Goal: Communication & Community: Ask a question

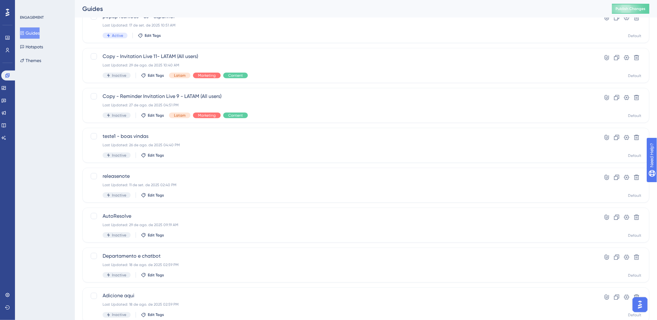
scroll to position [104, 0]
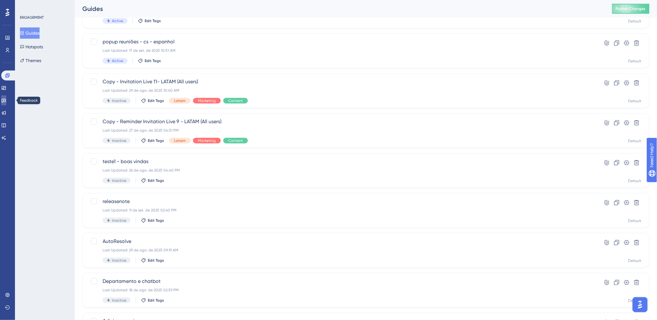
click at [5, 100] on icon at bounding box center [3, 100] width 5 height 5
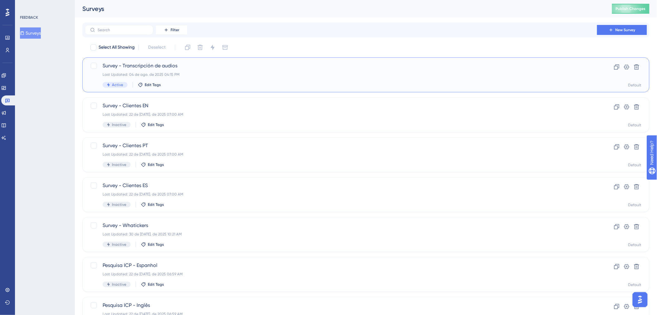
click at [246, 83] on div "Active Edit Tags" at bounding box center [341, 85] width 477 height 6
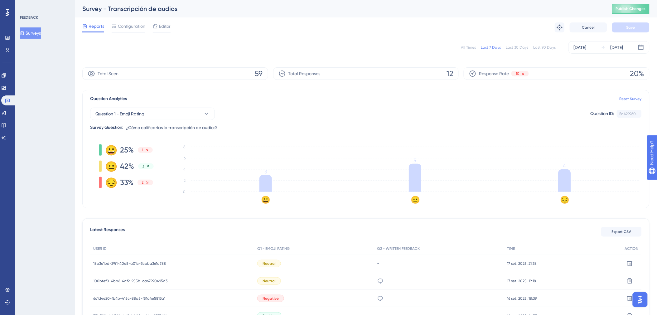
click at [551, 46] on div "Last 90 Days" at bounding box center [544, 47] width 22 height 5
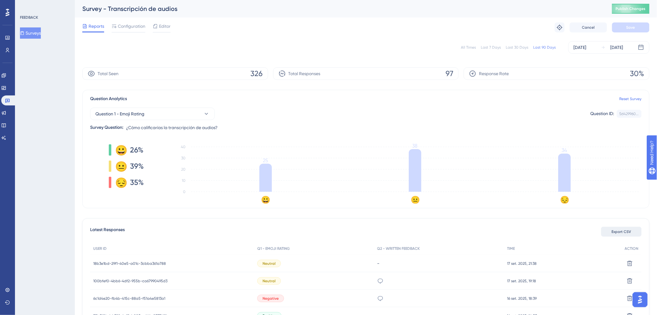
click at [633, 228] on button "Export CSV" at bounding box center [621, 232] width 41 height 10
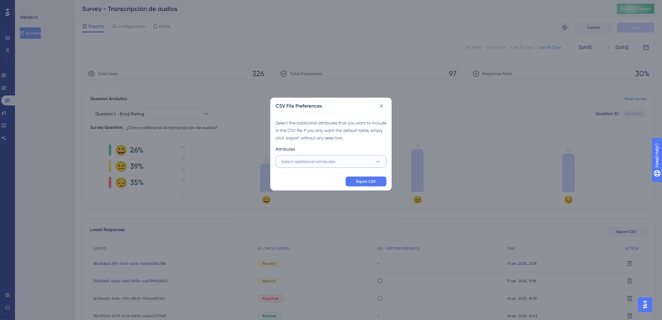
click at [334, 164] on span "Select additional attributes" at bounding box center [308, 161] width 55 height 7
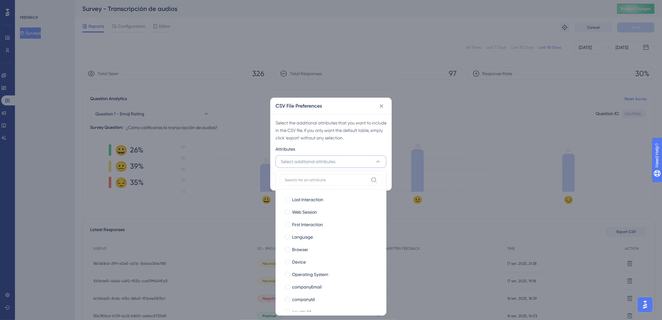
click at [334, 164] on span "Select additional attributes" at bounding box center [308, 161] width 55 height 7
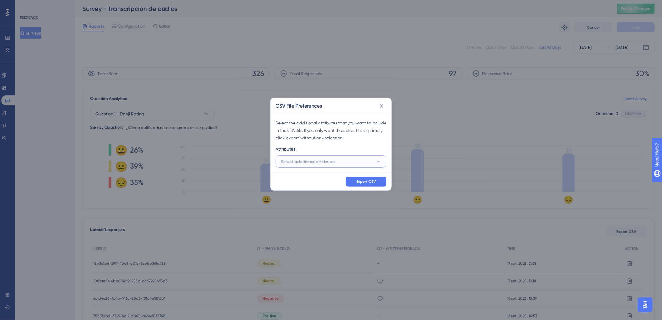
click at [341, 158] on button "Select additional attributes" at bounding box center [331, 161] width 111 height 12
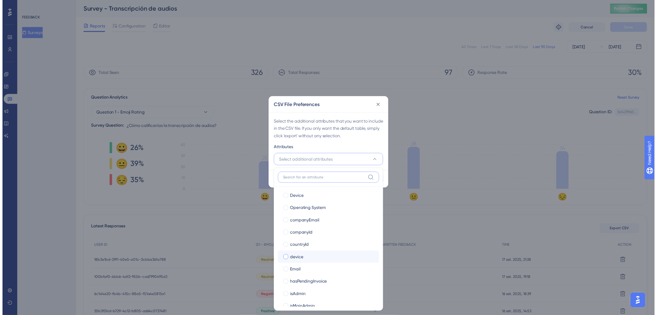
scroll to position [63, 0]
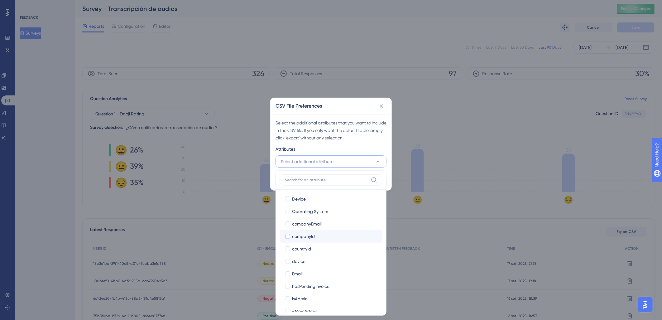
click at [311, 237] on span "companyId" at bounding box center [303, 236] width 23 height 7
checkbox input "true"
click at [377, 141] on div "Select the additional attributes that you want to include in the CSV file. If y…" at bounding box center [331, 130] width 111 height 22
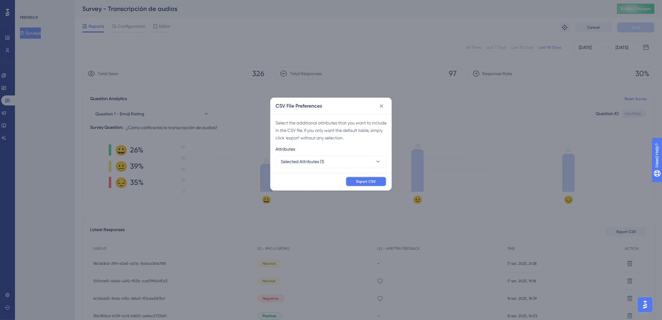
click at [362, 185] on button "Export CSV" at bounding box center [366, 181] width 41 height 10
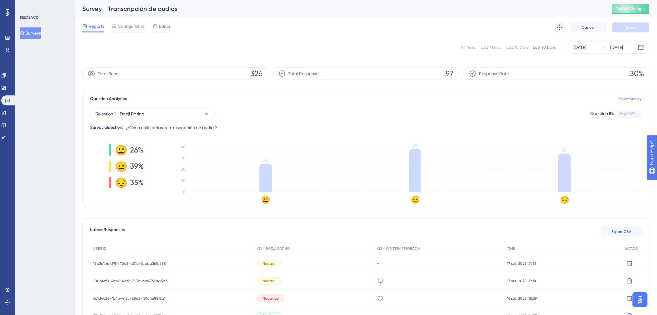
click at [266, 119] on div "Question 1 - Emoji Rating Question ID: 5d429960... Copy" at bounding box center [365, 114] width 551 height 12
click at [6, 77] on icon at bounding box center [4, 75] width 4 height 4
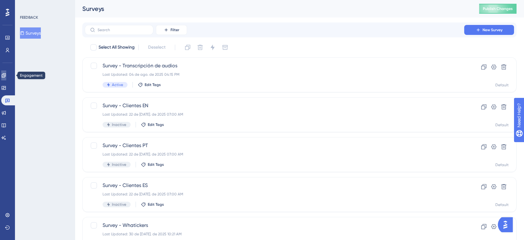
click at [6, 78] on link at bounding box center [3, 75] width 5 height 10
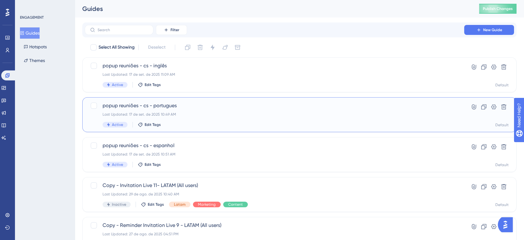
click at [231, 118] on div "popup reuniões - cs - portugues Last Updated: 17 de set. de 2025 10:49 AM Activ…" at bounding box center [275, 115] width 344 height 26
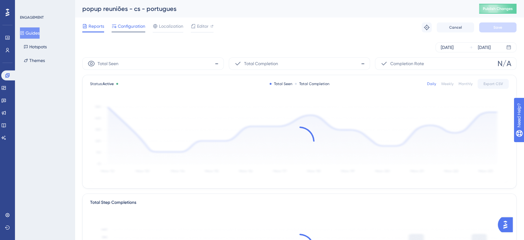
click at [130, 25] on span "Configuration" at bounding box center [131, 25] width 27 height 7
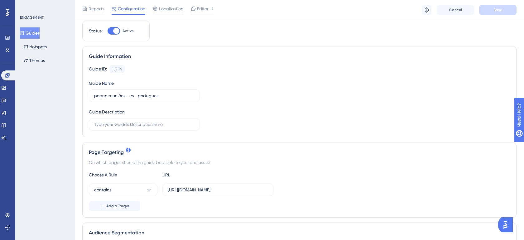
scroll to position [57, 0]
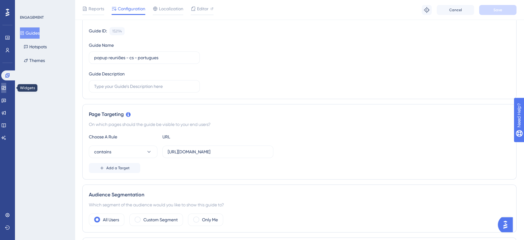
click at [6, 88] on icon at bounding box center [3, 87] width 5 height 5
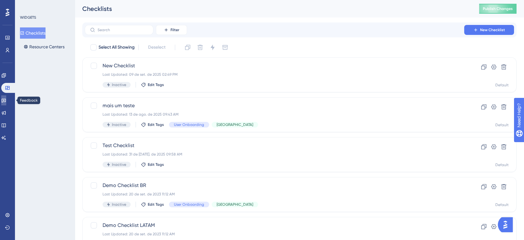
click at [6, 98] on icon at bounding box center [3, 100] width 5 height 5
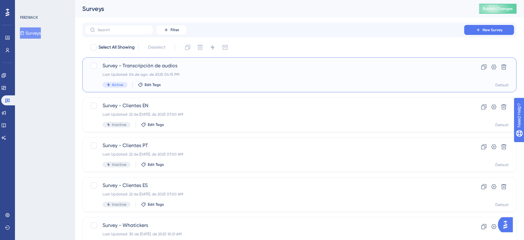
click at [222, 75] on div "Last Updated: 04 de ago. de 2025 04:15 PM" at bounding box center [275, 74] width 344 height 5
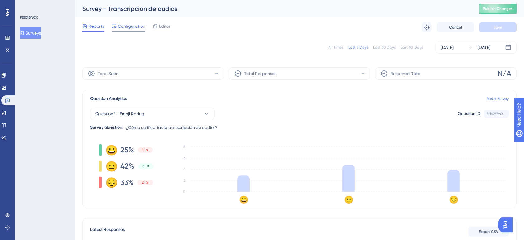
click at [122, 26] on span "Configuration" at bounding box center [131, 25] width 27 height 7
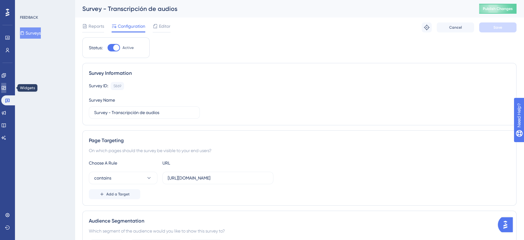
click at [6, 87] on icon at bounding box center [3, 87] width 5 height 5
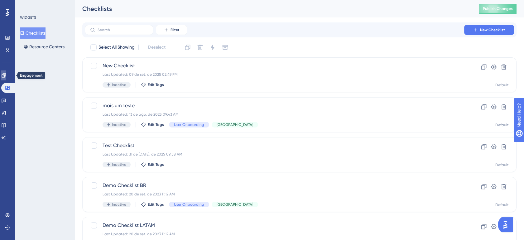
click at [6, 74] on icon at bounding box center [4, 75] width 4 height 4
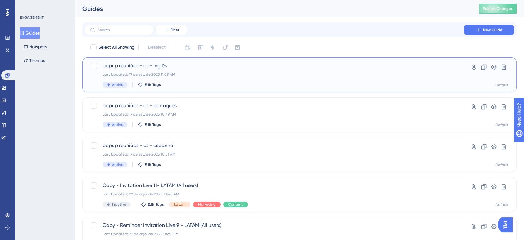
click at [220, 69] on span "popup reuniões - cs - inglês" at bounding box center [275, 65] width 344 height 7
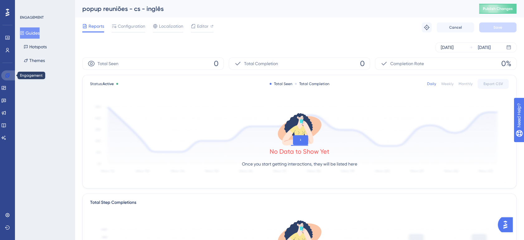
click at [7, 72] on link at bounding box center [8, 75] width 15 height 10
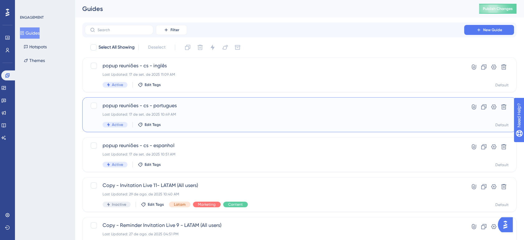
click at [239, 112] on div "Last Updated: 17 de set. de 2025 10:49 AM" at bounding box center [275, 114] width 344 height 5
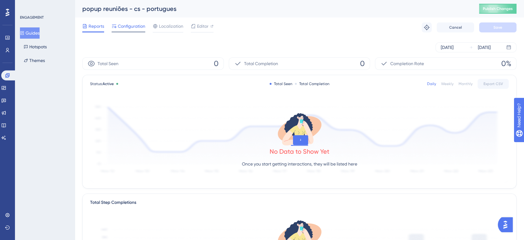
click at [124, 25] on span "Configuration" at bounding box center [131, 25] width 27 height 7
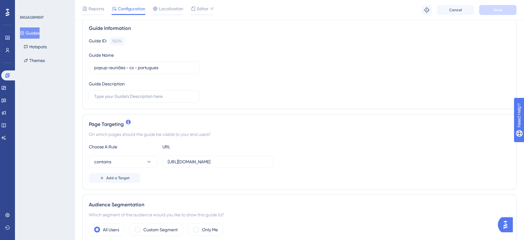
scroll to position [69, 0]
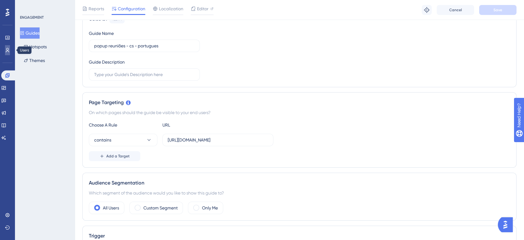
click at [8, 50] on icon at bounding box center [7, 50] width 3 height 4
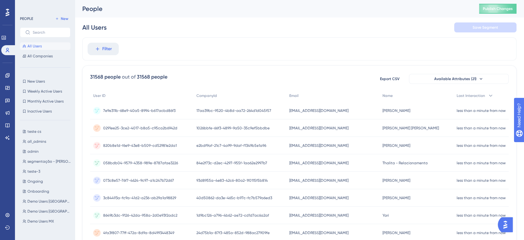
click at [46, 26] on div "PEOPLE New All Users All Companies" at bounding box center [45, 37] width 51 height 45
click at [44, 32] on input "text" at bounding box center [49, 32] width 32 height 4
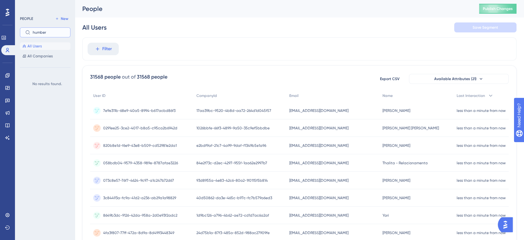
type input "humber"
click at [52, 35] on label "humber" at bounding box center [45, 32] width 51 height 10
click at [52, 35] on input "humber" at bounding box center [49, 32] width 32 height 4
click at [52, 35] on label "humber" at bounding box center [45, 32] width 51 height 10
click at [52, 35] on input "humber" at bounding box center [49, 32] width 32 height 4
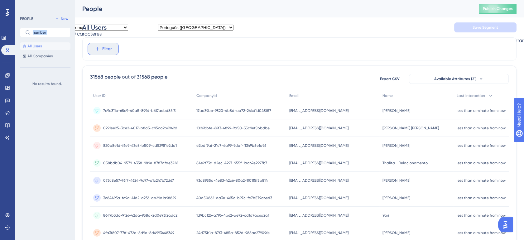
click at [104, 50] on span "Filter" at bounding box center [107, 48] width 10 height 7
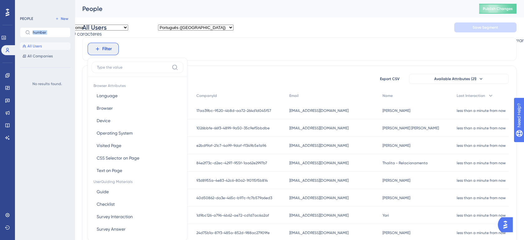
scroll to position [29, 0]
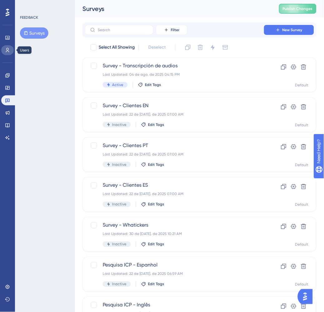
click at [5, 49] on icon at bounding box center [7, 50] width 5 height 5
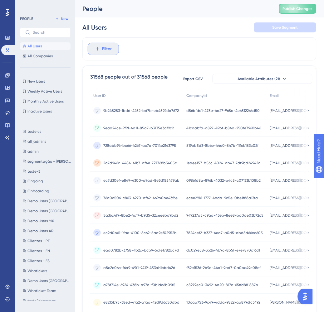
click at [104, 51] on span "Filter" at bounding box center [107, 48] width 10 height 7
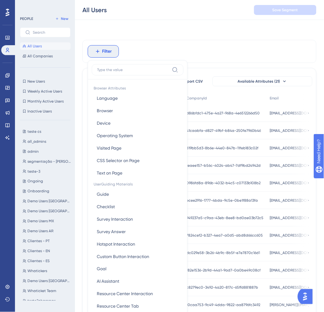
scroll to position [29, 0]
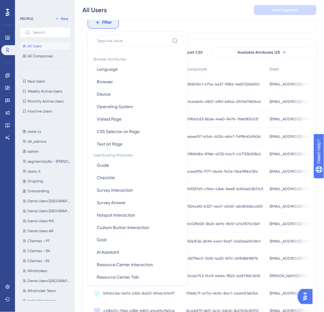
click at [123, 42] on input at bounding box center [133, 40] width 72 height 5
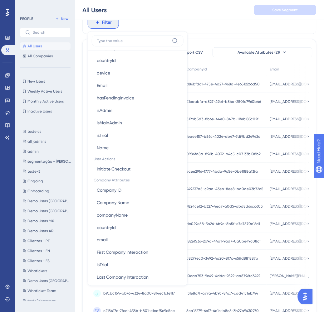
scroll to position [368, 0]
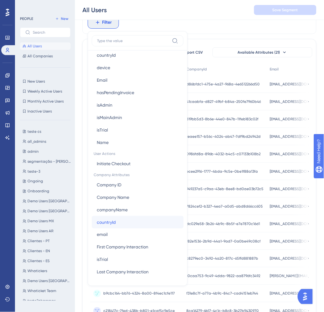
click at [114, 228] on button "countryId countryId" at bounding box center [138, 222] width 92 height 12
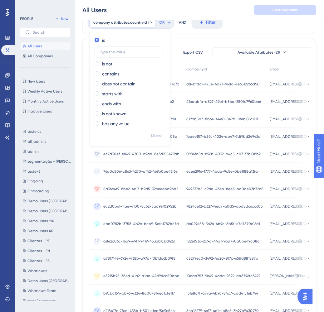
click at [122, 22] on span "company_attributes.countryId" at bounding box center [120, 22] width 54 height 5
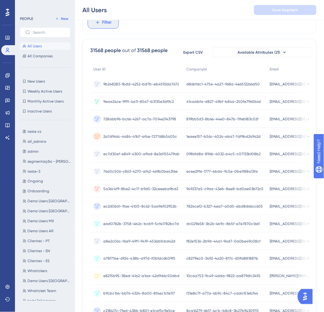
click at [107, 26] on span "Filter" at bounding box center [107, 22] width 10 height 7
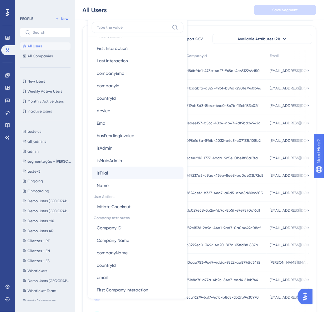
scroll to position [341, 0]
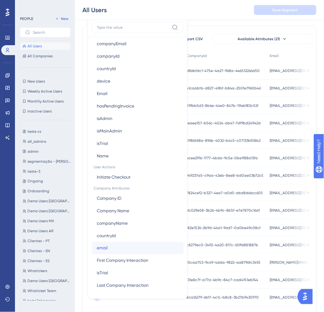
click at [116, 244] on button "email email" at bounding box center [138, 248] width 92 height 12
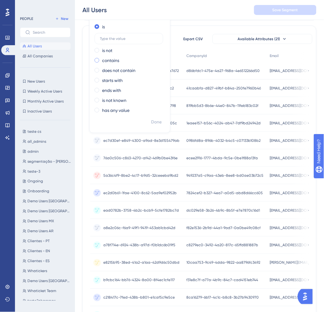
click at [120, 59] on div "contains" at bounding box center [128, 60] width 68 height 7
type input "humberto"
click at [153, 123] on span "Done" at bounding box center [156, 121] width 11 height 7
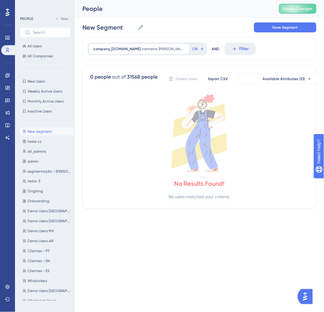
scroll to position [0, 0]
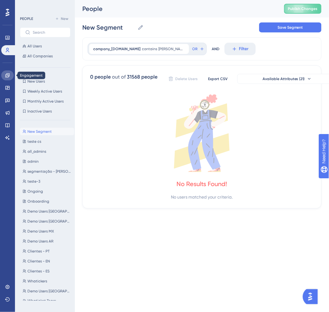
click at [5, 80] on link at bounding box center [7, 75] width 12 height 10
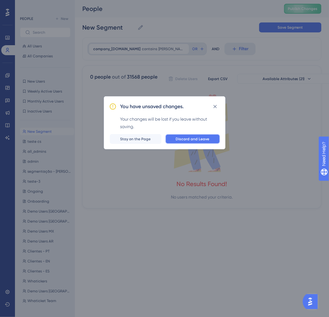
click at [185, 139] on span "Discard and Leave" at bounding box center [193, 139] width 34 height 5
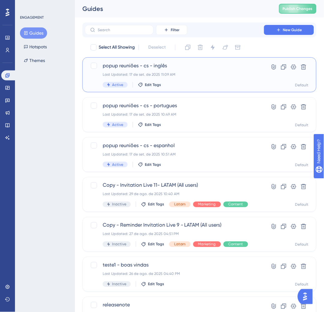
click at [178, 82] on div "Active Edit Tags" at bounding box center [174, 85] width 143 height 6
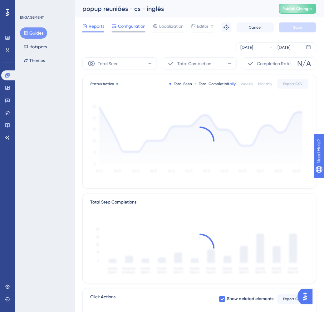
click at [130, 29] on span "Configuration" at bounding box center [131, 25] width 27 height 7
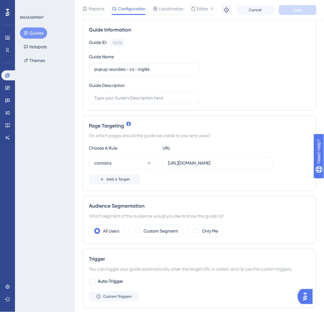
scroll to position [58, 0]
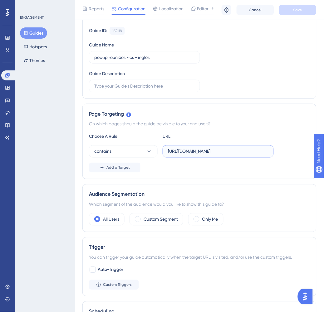
click at [195, 153] on input "https://app.whaticket.com/" at bounding box center [218, 151] width 100 height 7
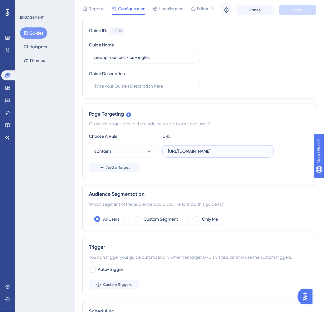
click at [195, 153] on input "https://app.whaticket.com/" at bounding box center [218, 151] width 100 height 7
paste input "localhost:3000"
type input "https://localhost:3000"
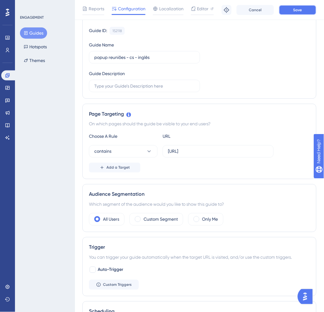
click at [300, 10] on span "Save" at bounding box center [297, 9] width 9 height 5
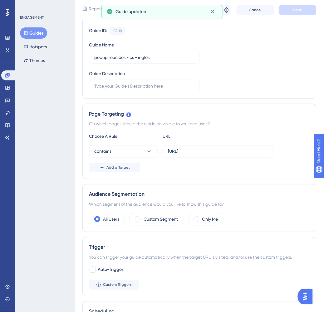
click at [38, 32] on button "Guides" at bounding box center [33, 32] width 27 height 11
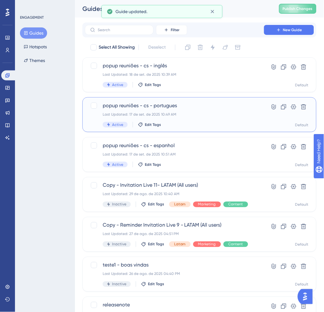
click at [191, 106] on span "popup reuniões - cs - portugues" at bounding box center [174, 105] width 143 height 7
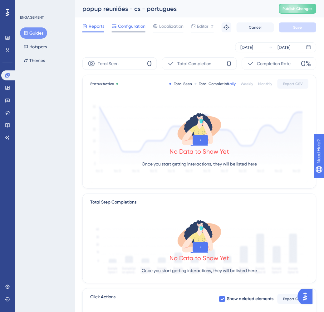
click at [128, 22] on span "Configuration" at bounding box center [131, 25] width 27 height 7
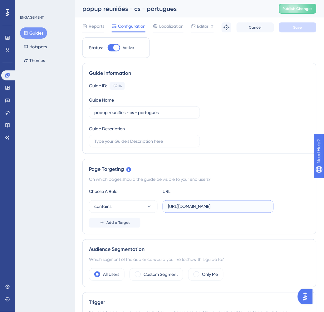
click at [207, 206] on input "https://app.whaticket.com/" at bounding box center [218, 206] width 100 height 7
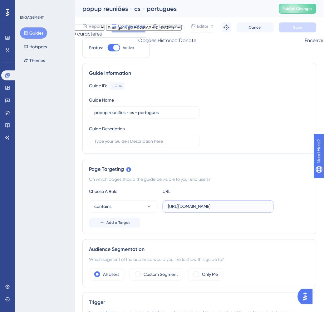
paste input "localhost:3000"
type input "https://localhost:3000"
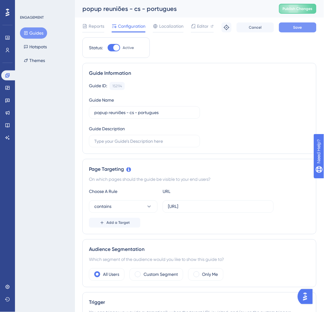
click at [300, 29] on span "Save" at bounding box center [297, 27] width 9 height 5
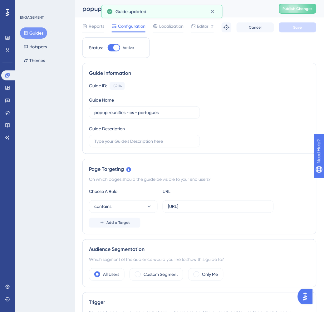
click at [38, 31] on button "Guides" at bounding box center [33, 32] width 27 height 11
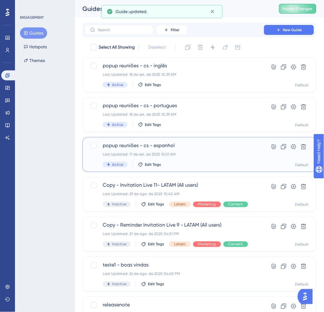
click at [192, 162] on div "Active Edit Tags" at bounding box center [174, 165] width 143 height 6
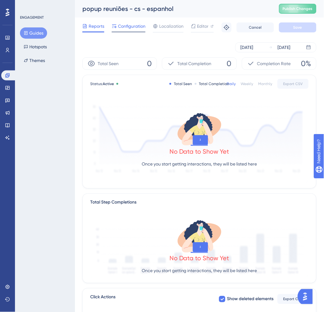
click at [126, 29] on span "Configuration" at bounding box center [131, 25] width 27 height 7
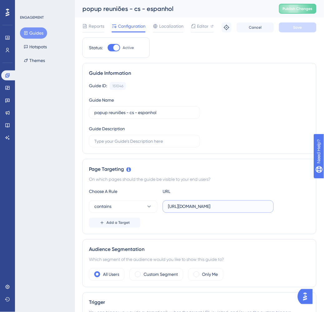
click at [223, 204] on input "https://app.whaticket.com/" at bounding box center [218, 206] width 100 height 7
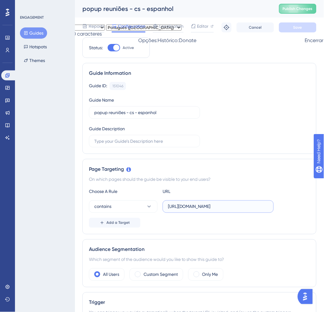
paste input "localhost:3000"
type input "https://localhost:3000"
click at [303, 27] on button "Save" at bounding box center [297, 27] width 37 height 10
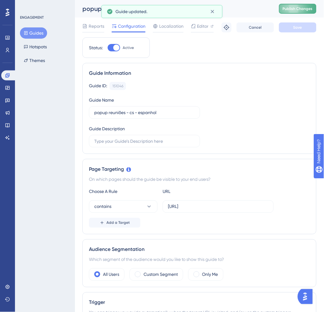
click at [306, 10] on span "Publish Changes" at bounding box center [297, 8] width 30 height 5
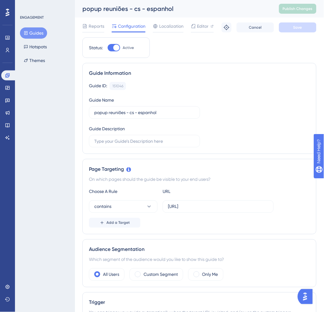
click at [37, 31] on button "Guides" at bounding box center [33, 32] width 27 height 11
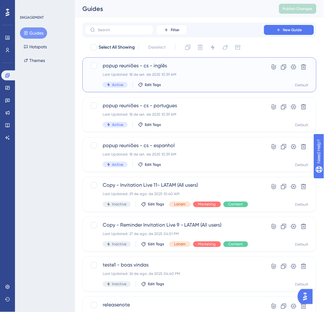
click at [189, 73] on div "Last Updated: 18 de set. de 2025 10:39 AM" at bounding box center [174, 74] width 143 height 5
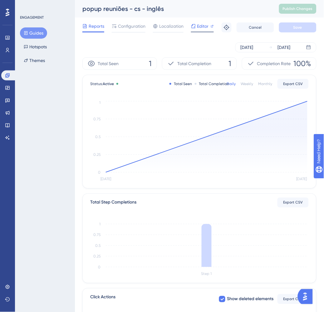
click at [203, 29] on span "Editor" at bounding box center [203, 25] width 12 height 7
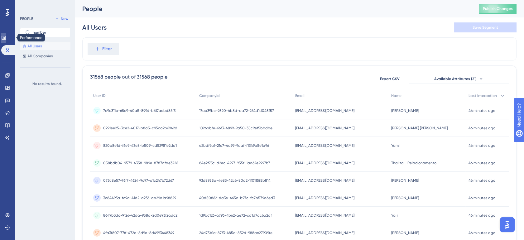
click at [6, 36] on icon at bounding box center [3, 37] width 5 height 5
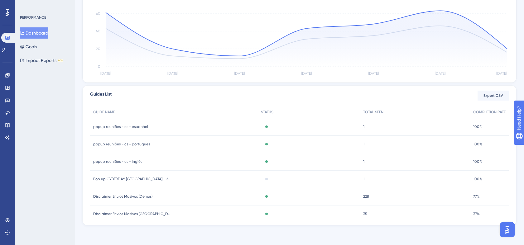
scroll to position [158, 0]
click at [376, 179] on div "1 1" at bounding box center [415, 179] width 110 height 17
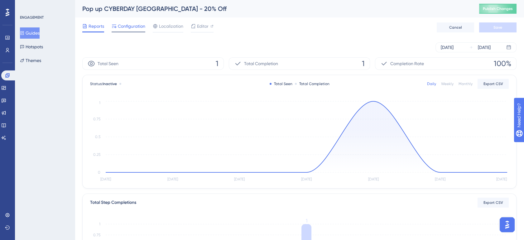
click at [131, 23] on span "Configuration" at bounding box center [131, 25] width 27 height 7
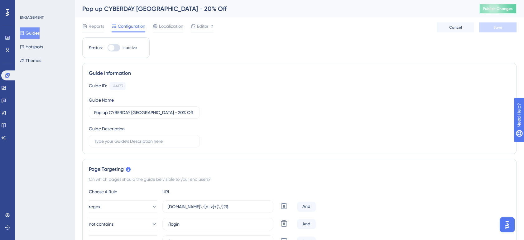
click at [501, 9] on span "Publish Changes" at bounding box center [498, 8] width 30 height 5
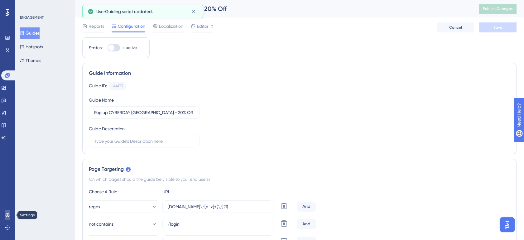
click at [10, 215] on link at bounding box center [7, 215] width 5 height 10
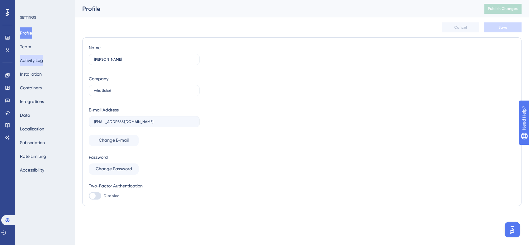
click at [30, 63] on button "Activity Log" at bounding box center [31, 60] width 23 height 11
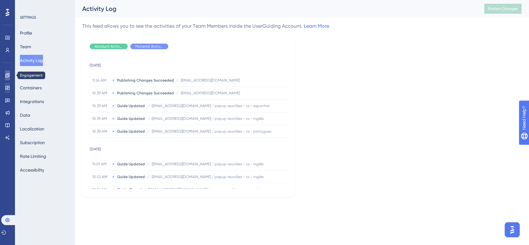
drag, startPoint x: 7, startPoint y: 73, endPoint x: 9, endPoint y: 92, distance: 19.8
click at [7, 73] on icon at bounding box center [7, 75] width 5 height 5
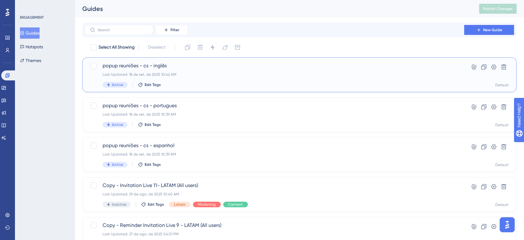
click at [204, 82] on div "Active Edit Tags" at bounding box center [275, 85] width 344 height 6
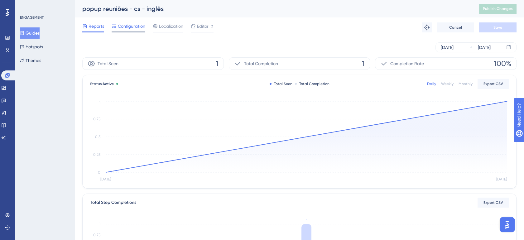
click at [123, 25] on span "Configuration" at bounding box center [131, 25] width 27 height 7
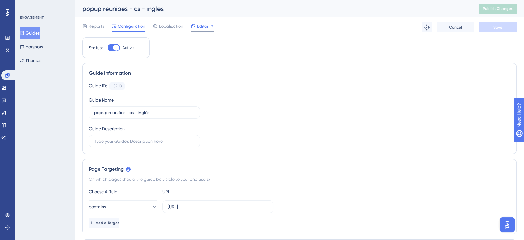
click at [194, 25] on icon at bounding box center [193, 26] width 5 height 5
click at [510, 224] on img "Open AI Assistant Launcher" at bounding box center [507, 224] width 11 height 11
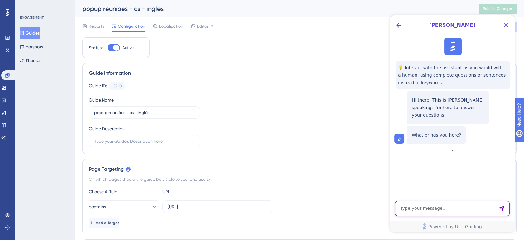
click at [433, 209] on textarea "AI Assistant Text Input" at bounding box center [452, 208] width 115 height 15
type textarea "olá"
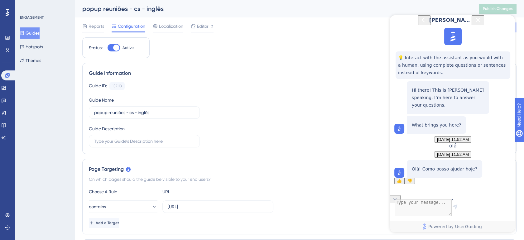
scroll to position [25, 0]
click at [433, 209] on textarea "AI Assistant Text Input" at bounding box center [452, 208] width 115 height 15
type textarea "habilitar para mobile"
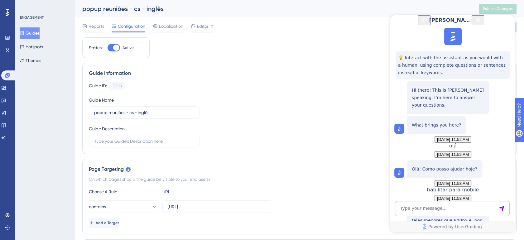
scroll to position [132, 0]
click at [433, 209] on textarea "AI Assistant Text Input" at bounding box center [452, 208] width 115 height 15
type textarea "eu quero habilitar"
click at [454, 210] on textarea "AI Assistant Text Input" at bounding box center [452, 208] width 115 height 15
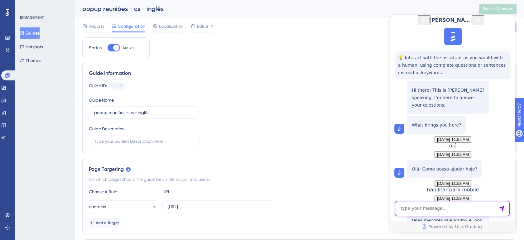
click at [454, 210] on textarea "AI Assistant Text Input" at bounding box center [452, 208] width 115 height 15
type textarea "quero habilitar"
click at [451, 214] on textarea "AI Assistant Text Input" at bounding box center [452, 208] width 115 height 15
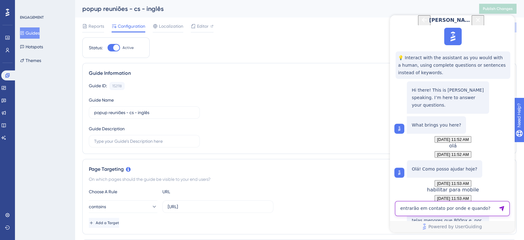
type textarea "entrarão em contato por onde e quando?"
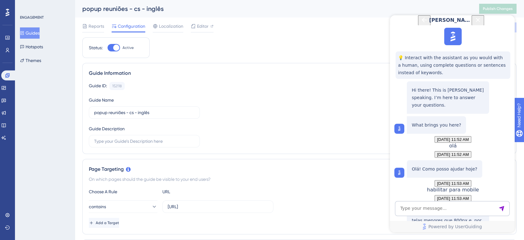
scroll to position [454, 0]
click at [464, 205] on textarea "AI Assistant Text Input" at bounding box center [452, 208] width 115 height 15
click at [442, 208] on textarea "AI Assistant Text Input" at bounding box center [452, 208] width 115 height 15
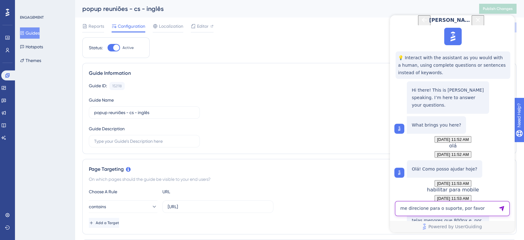
type textarea "me direcione para o suporte, por favor"
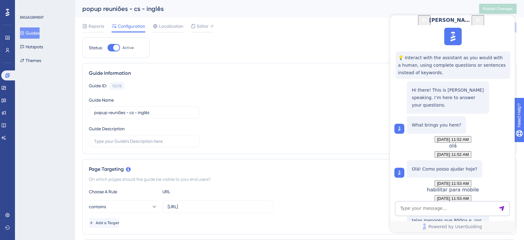
scroll to position [554, 0]
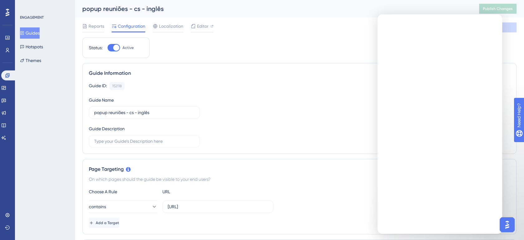
scroll to position [0, 0]
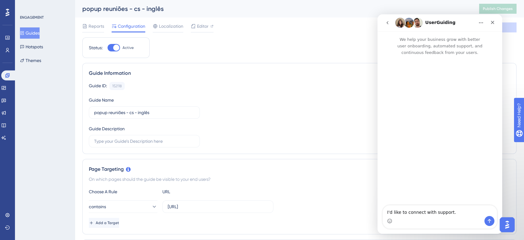
click at [424, 213] on textarea "I'd like to connect with support." at bounding box center [440, 210] width 114 height 11
type textarea "olá"
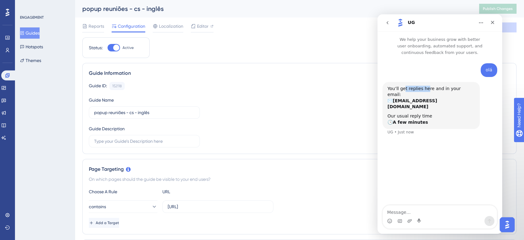
drag, startPoint x: 403, startPoint y: 82, endPoint x: 426, endPoint y: 84, distance: 22.5
click at [426, 86] on div "You’ll get replies here and in your email: ✉️ ana.rolim@whaticket.com" at bounding box center [431, 98] width 87 height 24
drag, startPoint x: 426, startPoint y: 84, endPoint x: 441, endPoint y: 85, distance: 15.3
click at [441, 86] on div "You’ll get replies here and in your email: ✉️ ana.rolim@whaticket.com" at bounding box center [431, 98] width 87 height 24
drag, startPoint x: 401, startPoint y: 101, endPoint x: 407, endPoint y: 100, distance: 6.9
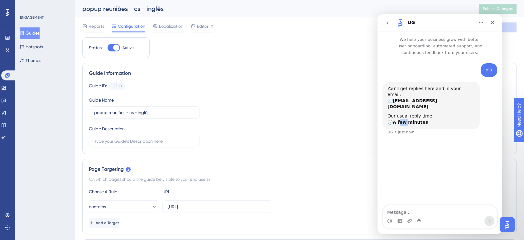
click at [407, 120] on b "A few minutes" at bounding box center [410, 122] width 35 height 5
drag, startPoint x: 407, startPoint y: 100, endPoint x: 431, endPoint y: 102, distance: 23.1
click at [431, 113] on div "Our usual reply time 🕒 A few minutes" at bounding box center [431, 119] width 87 height 12
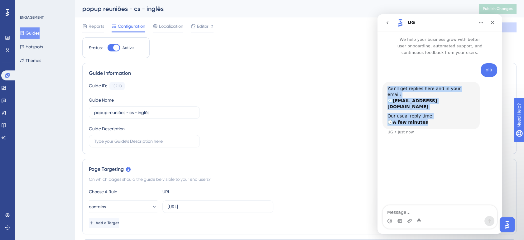
drag, startPoint x: 429, startPoint y: 104, endPoint x: 388, endPoint y: 83, distance: 46.1
click at [388, 86] on div "You’ll get replies here and in your email: ✉️ ana.rolim@whaticket.com Our usual…" at bounding box center [431, 106] width 87 height 40
drag, startPoint x: 388, startPoint y: 83, endPoint x: 393, endPoint y: 91, distance: 9.9
click at [393, 91] on div "You’ll get replies here and in your email: ✉️ ana.rolim@whaticket.com" at bounding box center [431, 98] width 87 height 24
click at [401, 86] on div "You’ll get replies here and in your email: ✉️ ana.rolim@whaticket.com" at bounding box center [431, 98] width 87 height 24
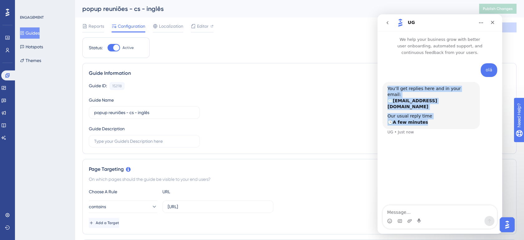
click at [401, 86] on div "You’ll get replies here and in your email: ✉️ ana.rolim@whaticket.com" at bounding box center [431, 98] width 87 height 24
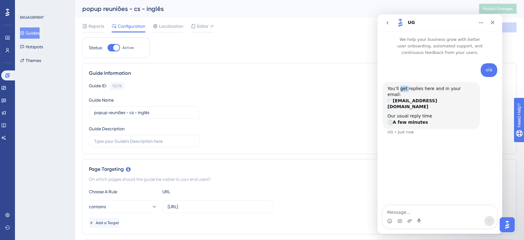
click at [401, 86] on div "You’ll get replies here and in your email: ✉️ ana.rolim@whaticket.com" at bounding box center [431, 98] width 87 height 24
click at [419, 86] on div "You’ll get replies here and in your email: ✉️ ana.rolim@whaticket.com" at bounding box center [431, 98] width 87 height 24
